Goal: Information Seeking & Learning: Find specific fact

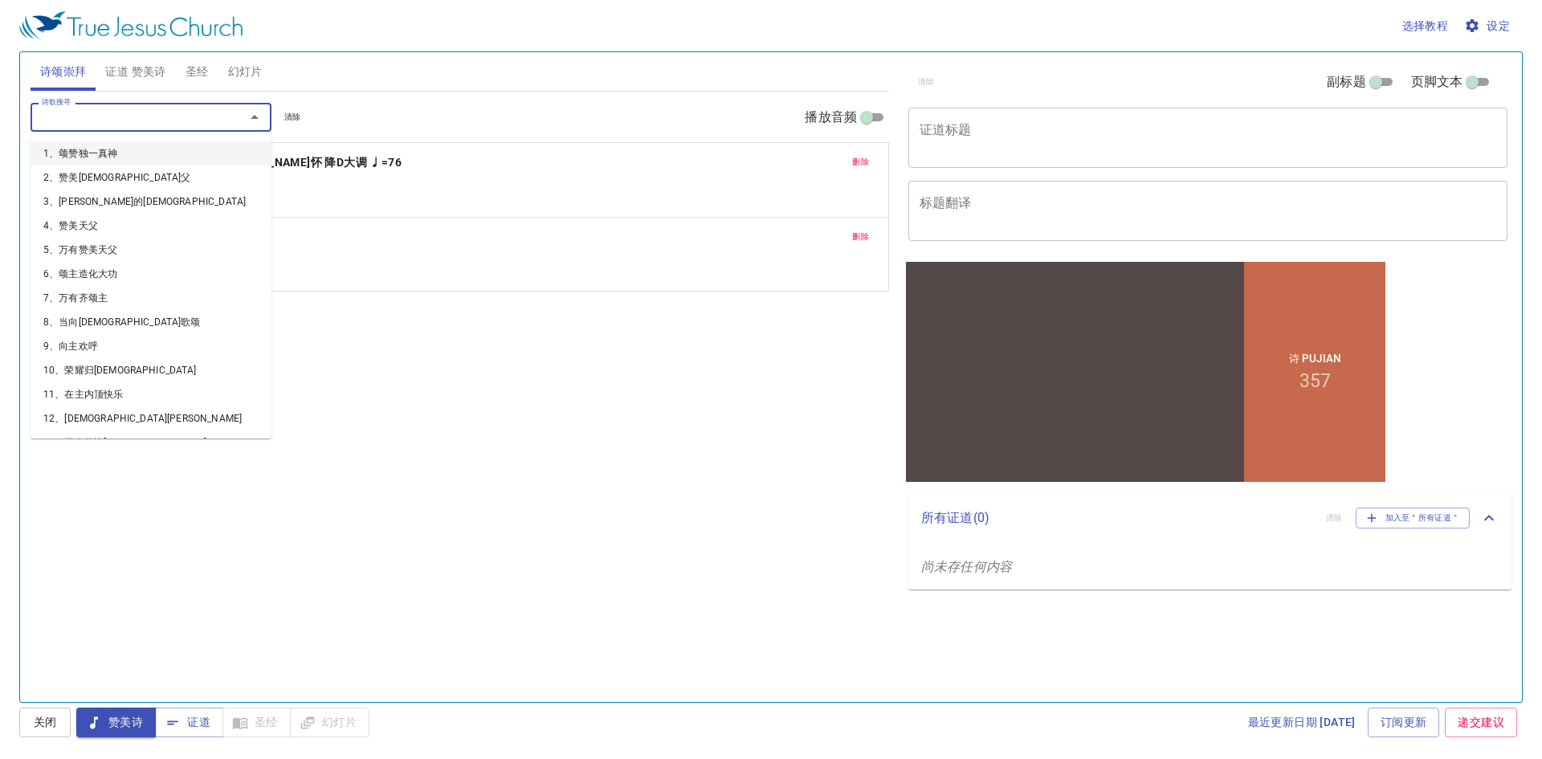
click at [78, 124] on input "诗歌搜寻" at bounding box center [127, 117] width 184 height 18
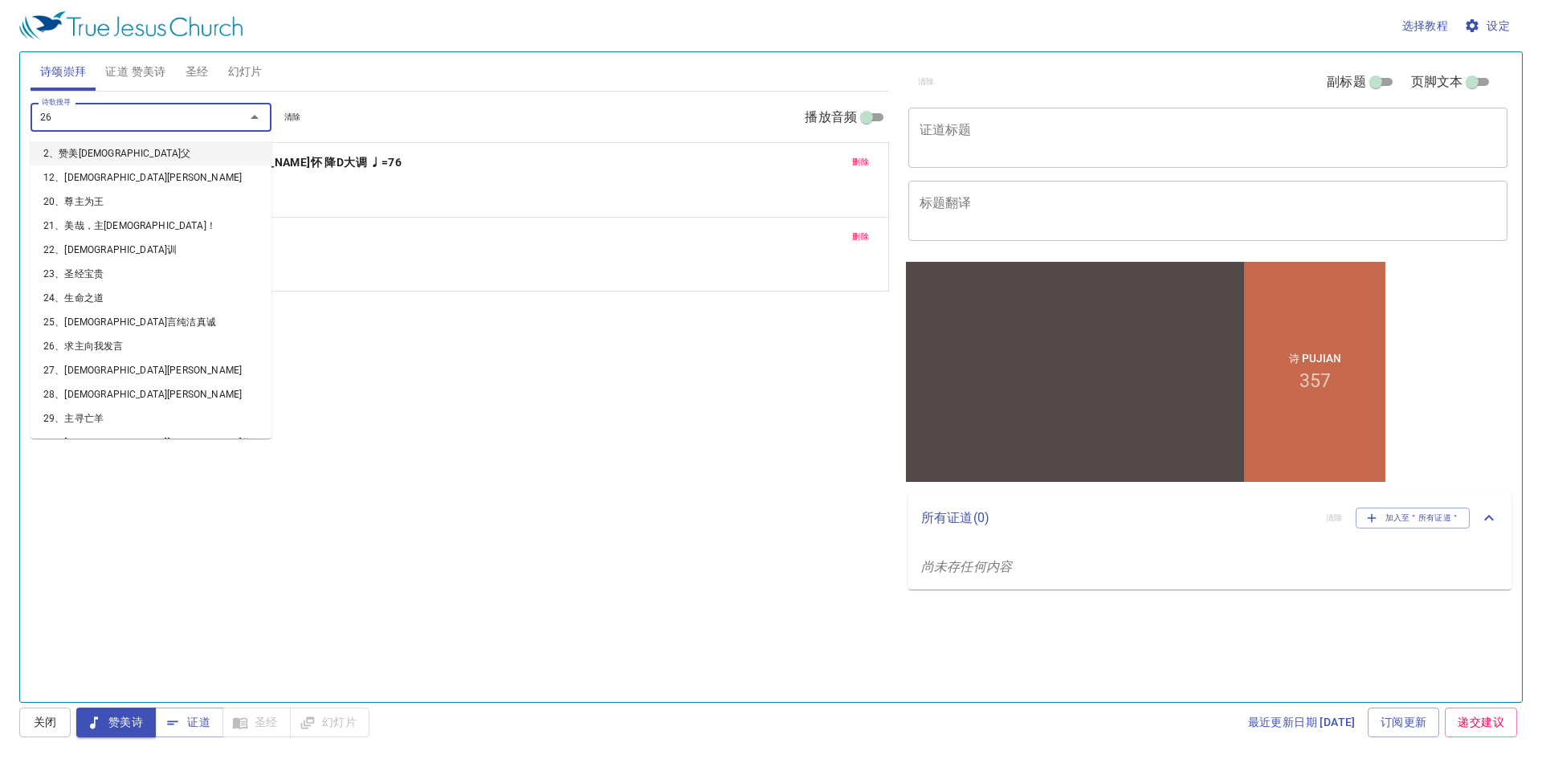
type input "263"
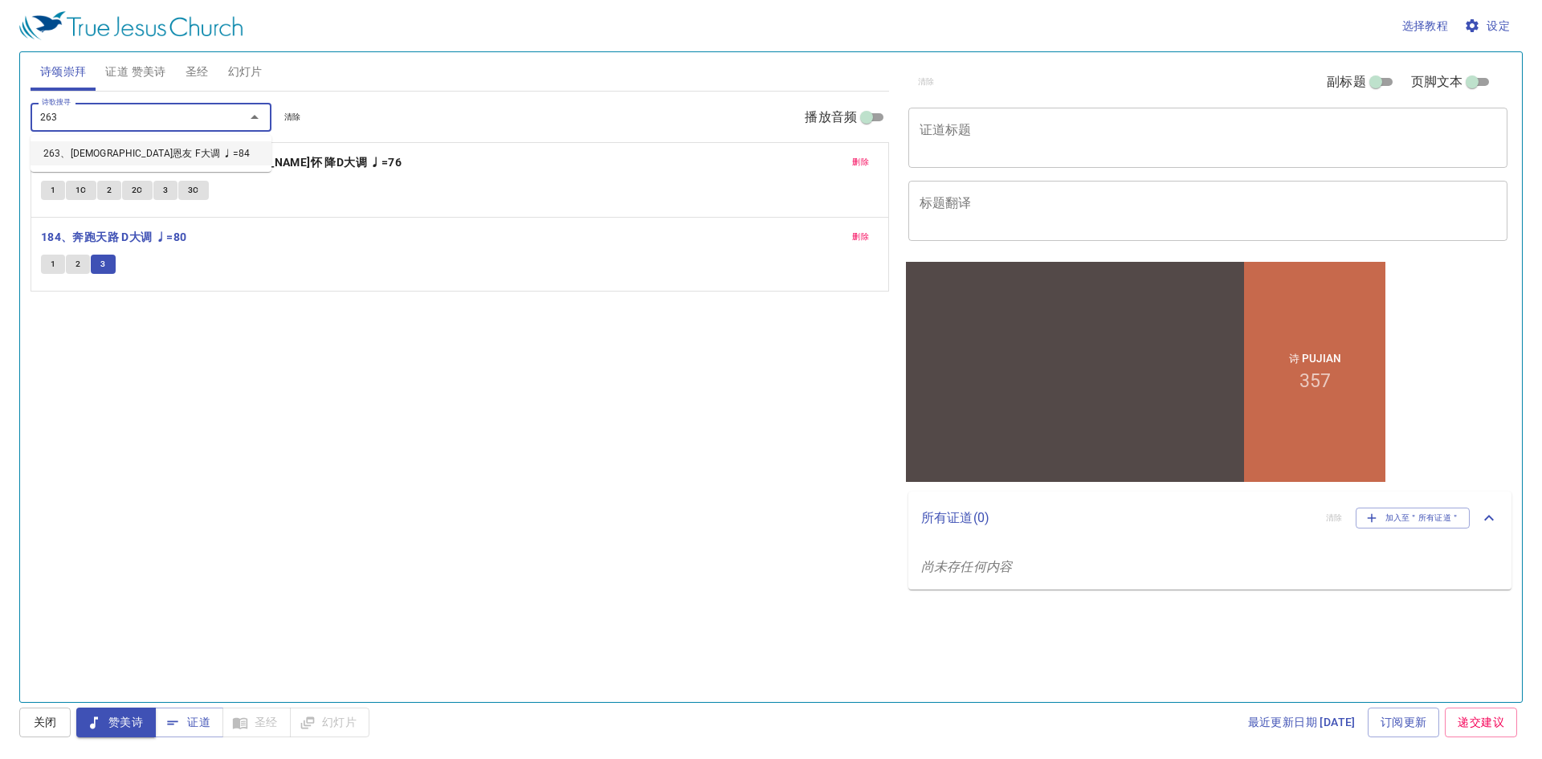
click at [122, 116] on input "263" at bounding box center [127, 117] width 184 height 18
click at [116, 149] on li "263、耶稣恩友 F大调 ♩=84" at bounding box center [151, 153] width 241 height 24
click at [55, 263] on span "1" at bounding box center [53, 264] width 5 height 14
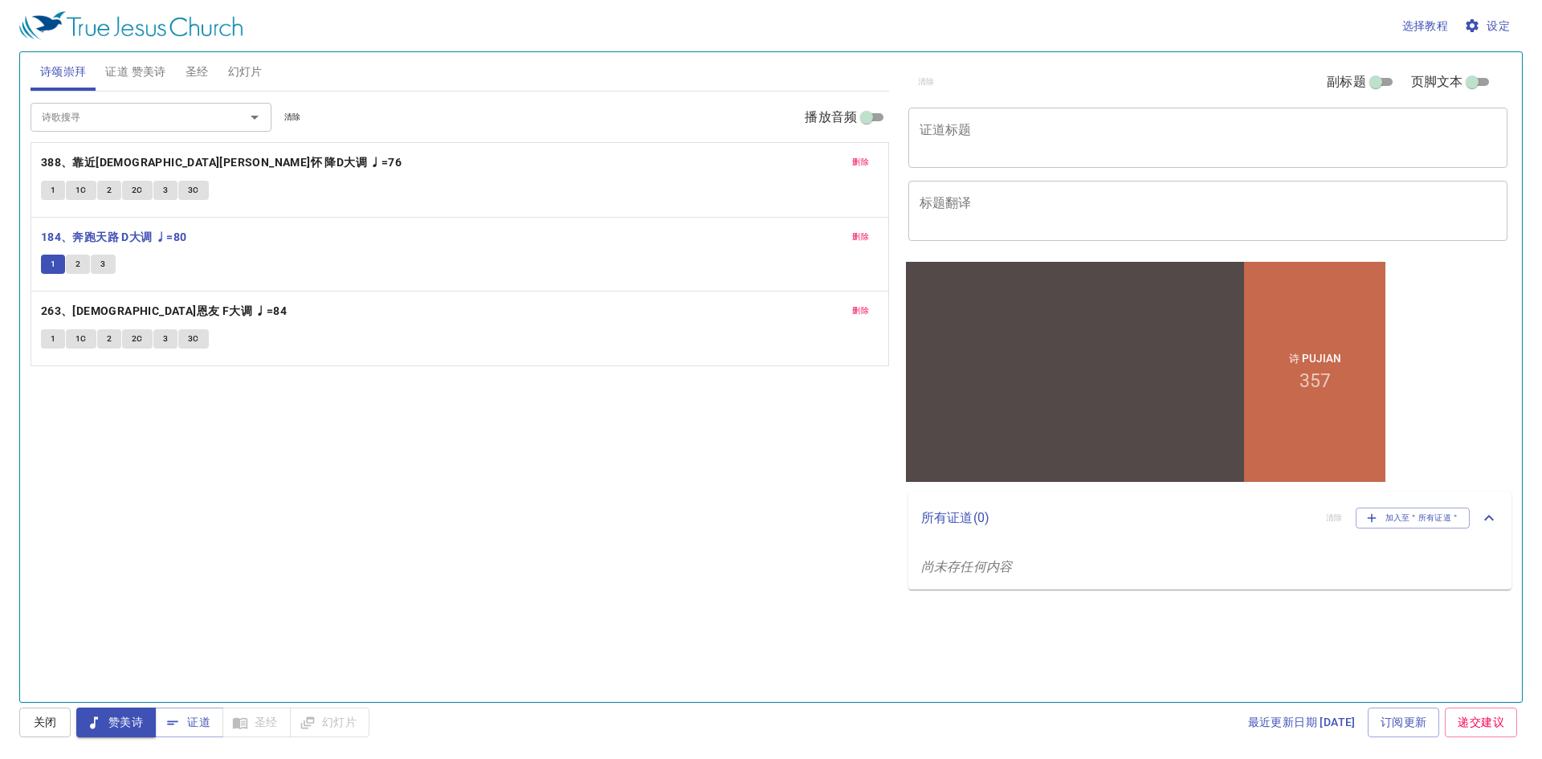
click at [60, 332] on button "1" at bounding box center [53, 338] width 24 height 19
click at [862, 238] on span "删除" at bounding box center [860, 237] width 17 height 14
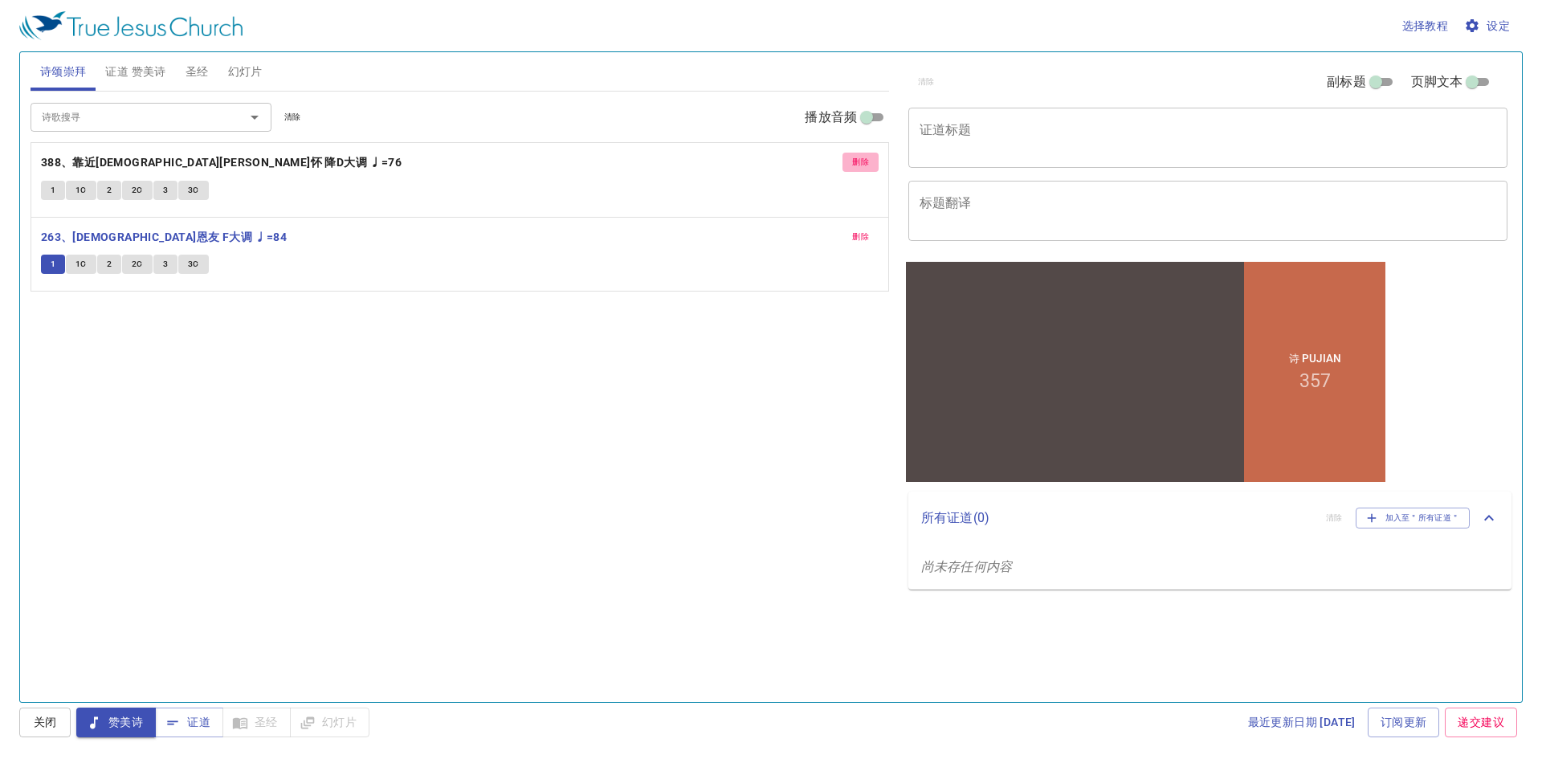
click at [864, 167] on span "删除" at bounding box center [860, 162] width 17 height 14
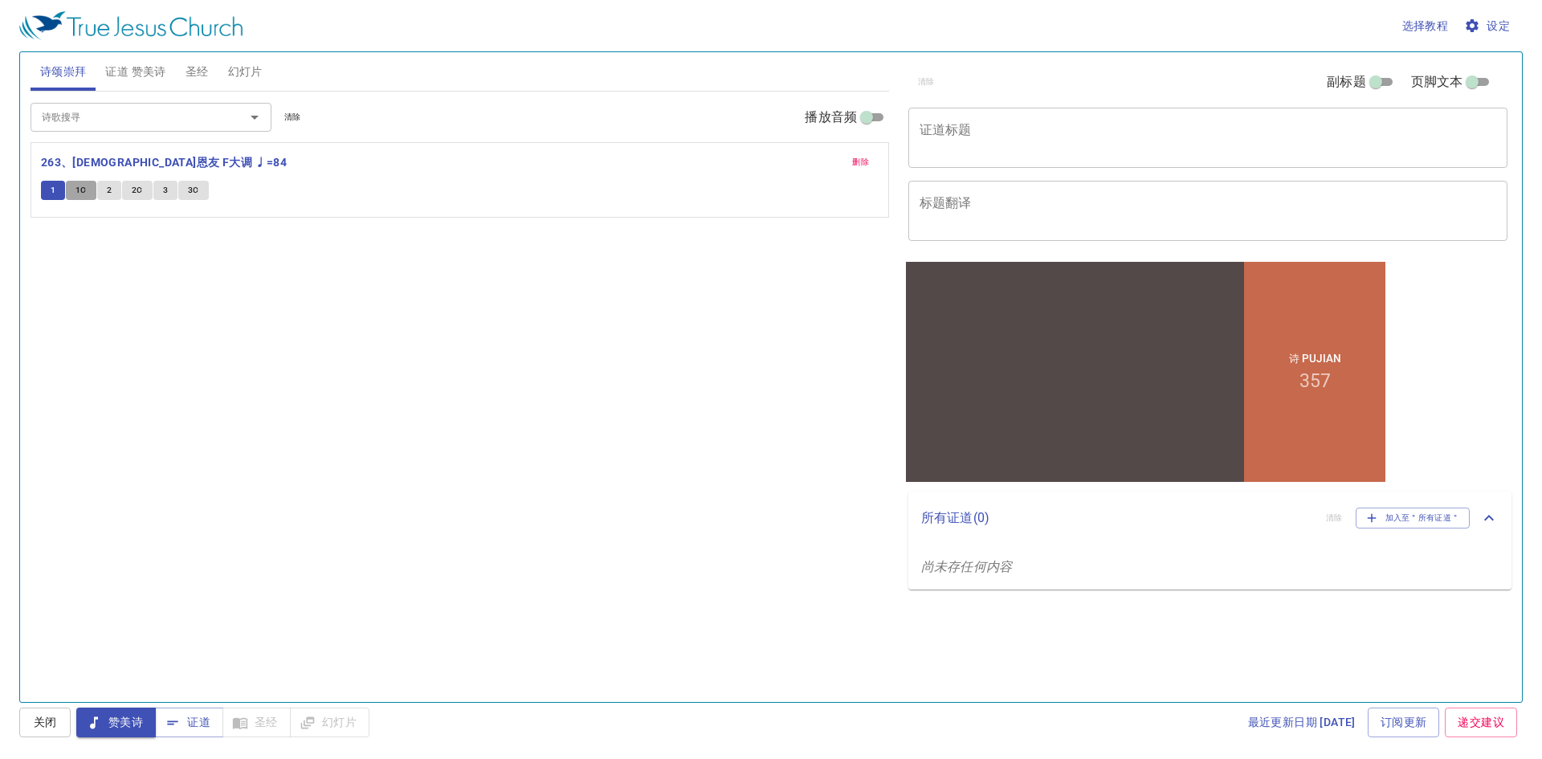
click at [75, 195] on span "1C" at bounding box center [80, 190] width 11 height 14
click at [102, 188] on button "2" at bounding box center [109, 190] width 24 height 19
click at [145, 194] on button "2C" at bounding box center [137, 190] width 31 height 19
click at [163, 191] on span "3" at bounding box center [165, 190] width 5 height 14
click at [185, 194] on button "3C" at bounding box center [193, 190] width 31 height 19
